Goal: Task Accomplishment & Management: Use online tool/utility

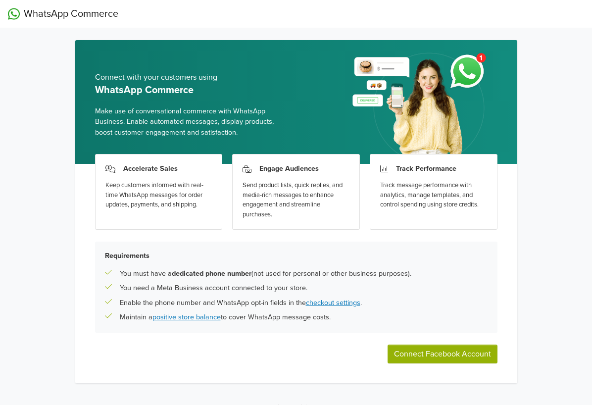
scroll to position [16, 0]
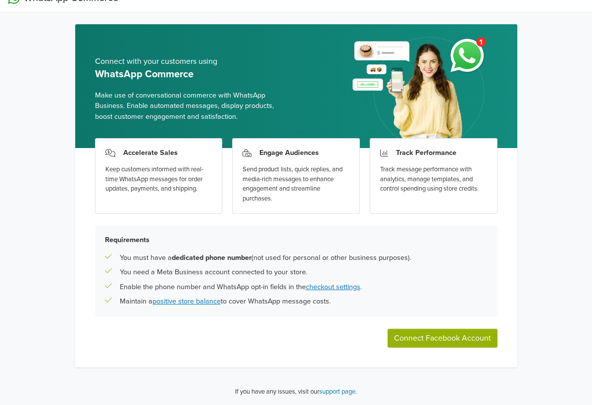
click at [454, 306] on div "Maintain a positive store balance to cover WhatsApp message costs." at bounding box center [296, 301] width 383 height 11
click at [397, 341] on button "Connect Facebook Account" at bounding box center [442, 338] width 110 height 19
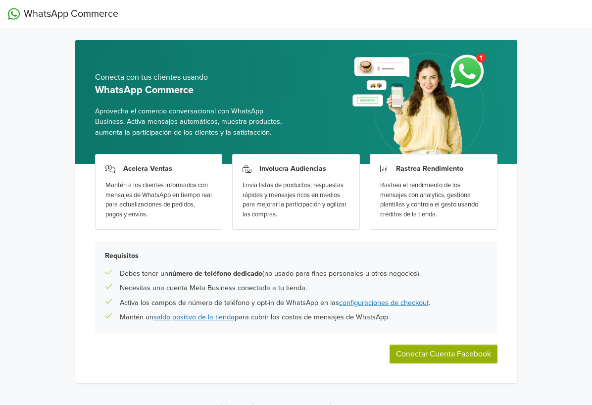
scroll to position [16, 0]
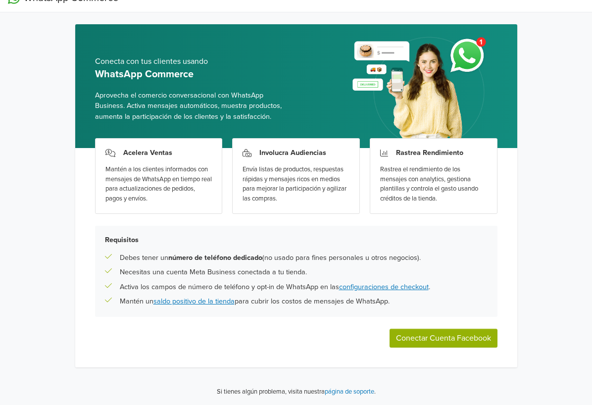
click at [433, 329] on button "Conectar Cuenta Facebook" at bounding box center [443, 338] width 108 height 19
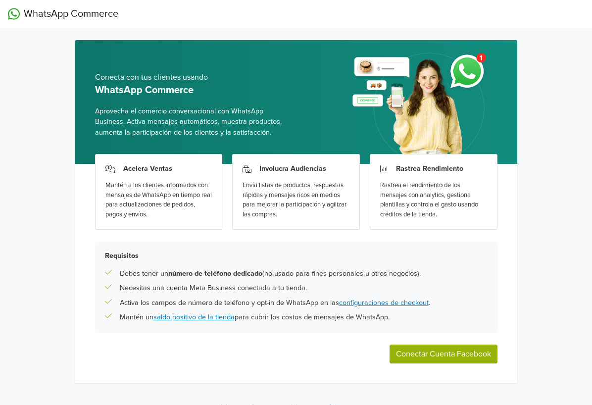
scroll to position [16, 0]
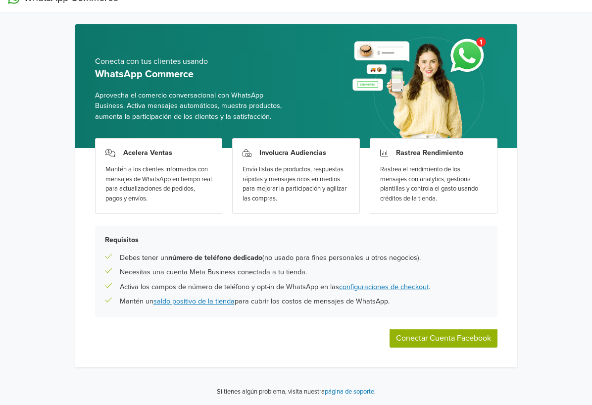
click at [433, 341] on button "Conectar Cuenta Facebook" at bounding box center [443, 338] width 108 height 19
